Goal: Task Accomplishment & Management: Use online tool/utility

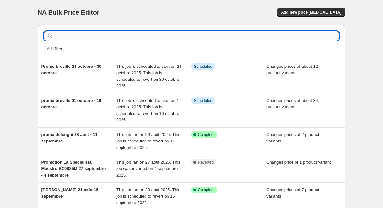
click at [130, 35] on input "text" at bounding box center [196, 35] width 285 height 9
type input "promo"
click at [77, 39] on input "promo" at bounding box center [190, 35] width 273 height 9
click at [151, 31] on input "text" at bounding box center [196, 35] width 285 height 9
type input "promo delonghi"
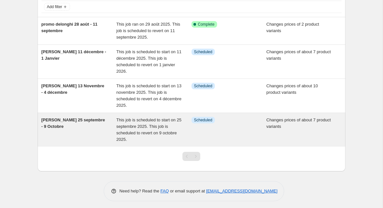
scroll to position [44, 0]
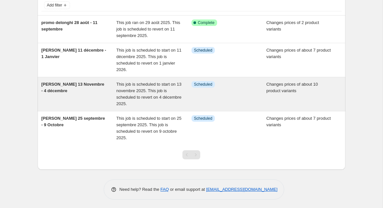
click at [95, 88] on div "[PERSON_NAME] 13 Novembre - 4 décembre" at bounding box center [78, 94] width 75 height 26
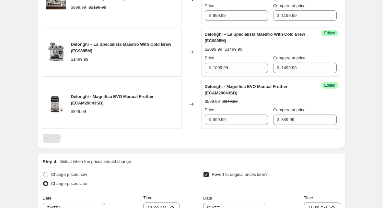
scroll to position [608, 0]
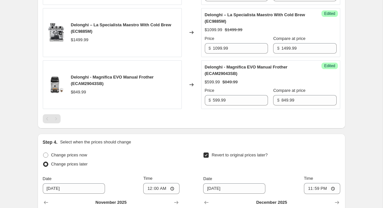
click at [58, 123] on div "Pagination" at bounding box center [56, 118] width 9 height 9
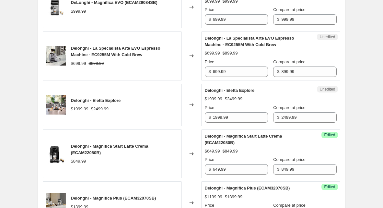
scroll to position [336, 0]
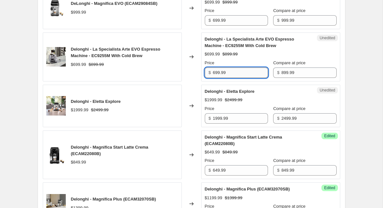
click at [218, 78] on input "699.99" at bounding box center [240, 72] width 55 height 10
click at [216, 78] on input "699.99" at bounding box center [240, 72] width 55 height 10
type input "599.99"
click at [249, 66] on div "Price" at bounding box center [236, 63] width 63 height 6
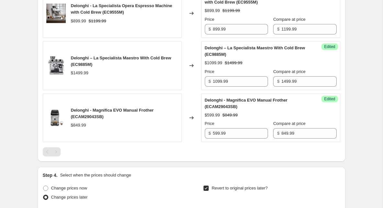
scroll to position [577, 0]
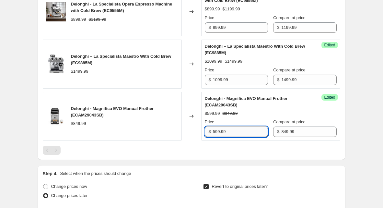
click at [217, 137] on input "599.99" at bounding box center [240, 131] width 55 height 10
click at [218, 136] on input "599.99" at bounding box center [240, 131] width 55 height 10
type input "549.99"
click at [179, 121] on div "Delonghi - Magnifica EVO Manual Frother (ECAM29043SB) $849.99" at bounding box center [112, 116] width 139 height 49
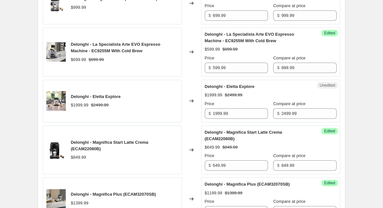
scroll to position [328, 0]
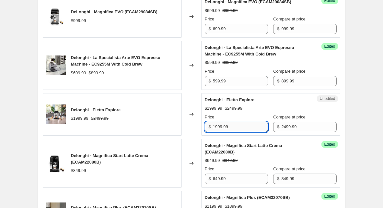
click at [217, 132] on input "1999.99" at bounding box center [240, 127] width 55 height 10
type input "1899.99"
click at [147, 89] on div "Delonghi - La Specialista Arte EVO Espresso Machine - EC9255M With Cold Brew $6…" at bounding box center [112, 65] width 139 height 49
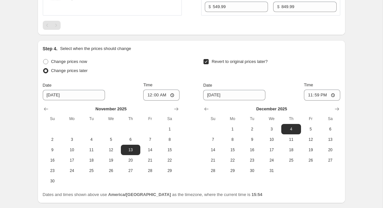
scroll to position [754, 0]
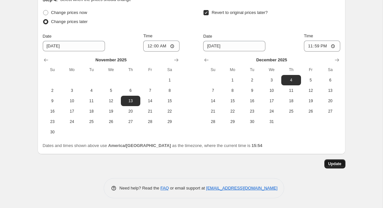
click at [335, 167] on button "Update" at bounding box center [334, 163] width 21 height 9
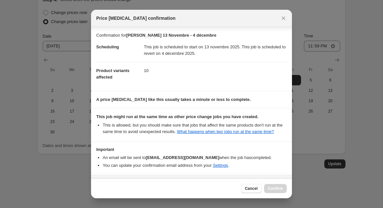
scroll to position [28, 0]
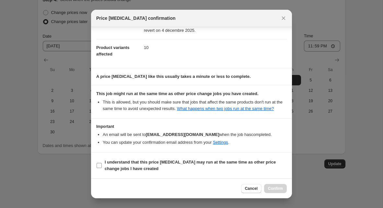
click at [160, 170] on span "I understand that this price change job may run at the same time as other price…" at bounding box center [196, 165] width 182 height 13
click at [102, 168] on input "I understand that this price change job may run at the same time as other price…" at bounding box center [99, 165] width 5 height 5
checkbox input "true"
click at [268, 192] on button "Confirm" at bounding box center [275, 188] width 23 height 9
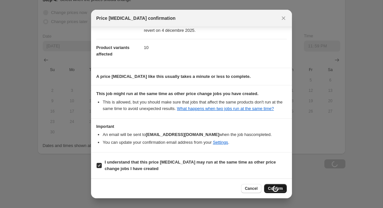
scroll to position [754, 0]
